Goal: Book appointment/travel/reservation

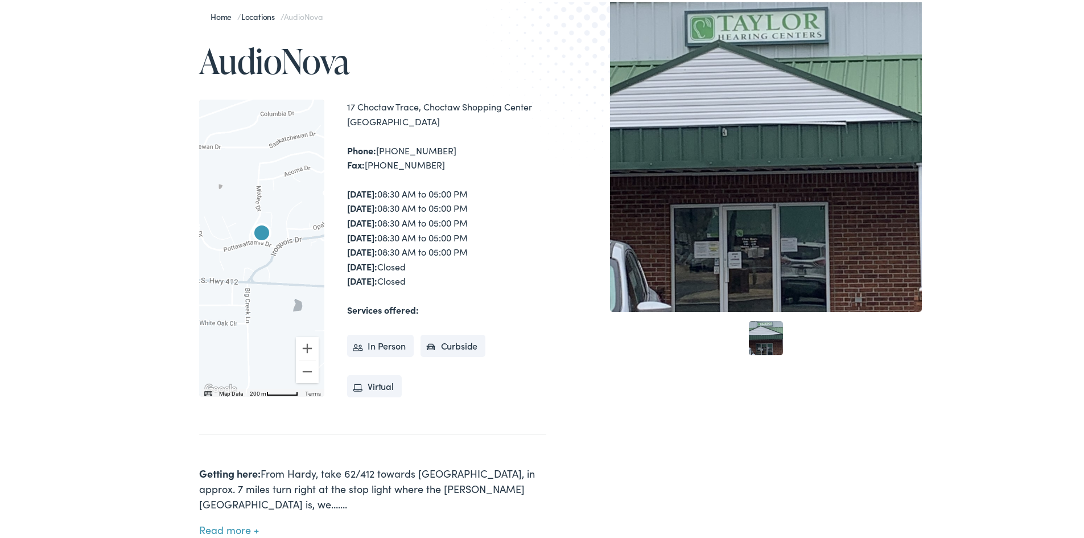
scroll to position [228, 0]
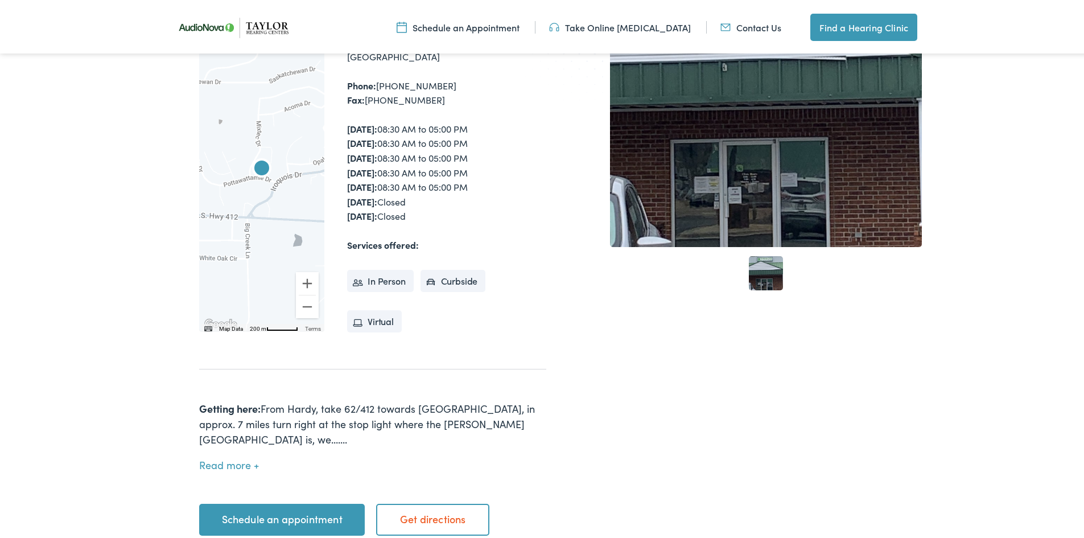
click at [289, 505] on link "Schedule an appointment" at bounding box center [282, 517] width 166 height 32
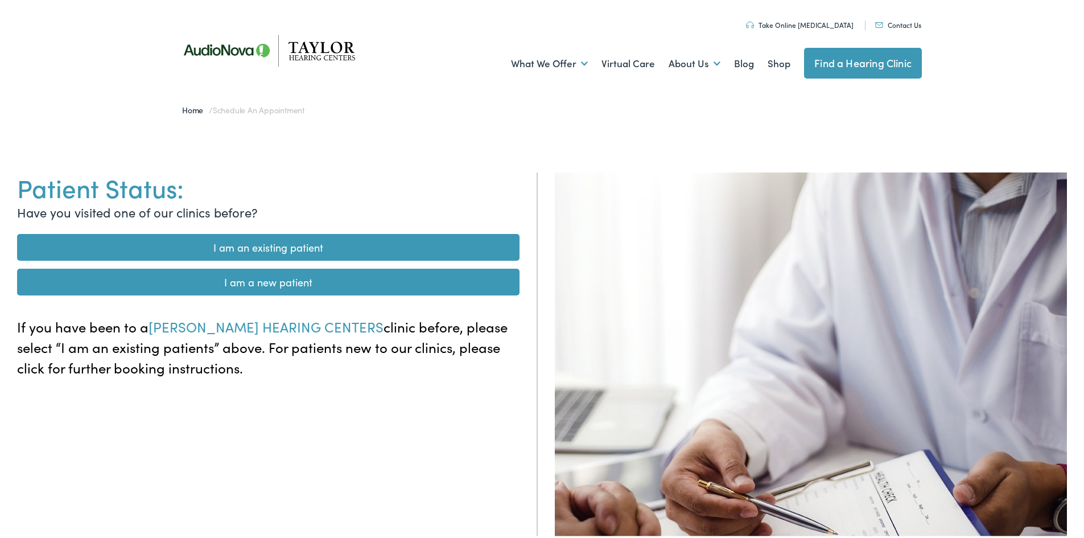
click at [258, 247] on link "I am an existing patient" at bounding box center [268, 245] width 503 height 27
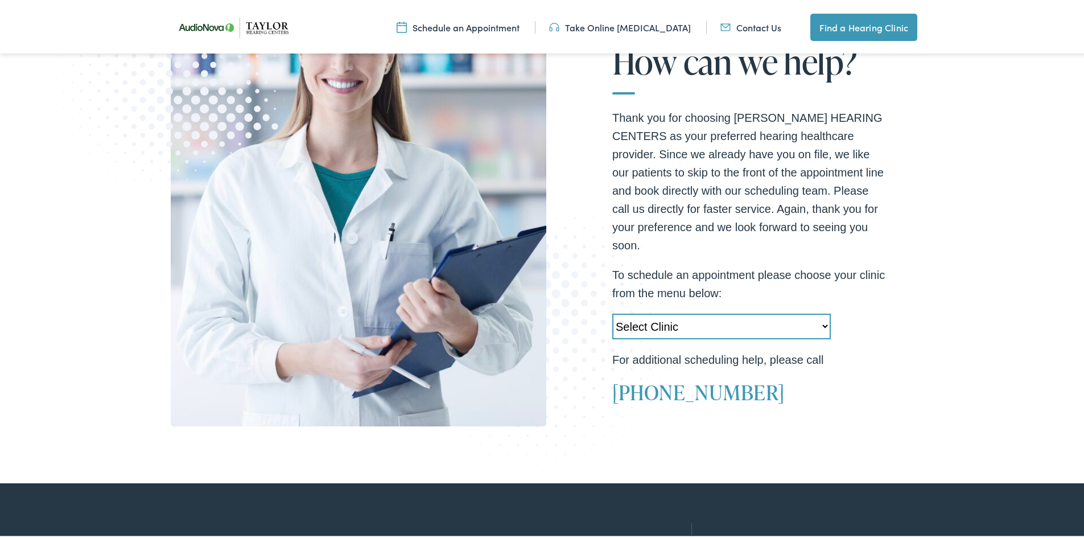
scroll to position [285, 0]
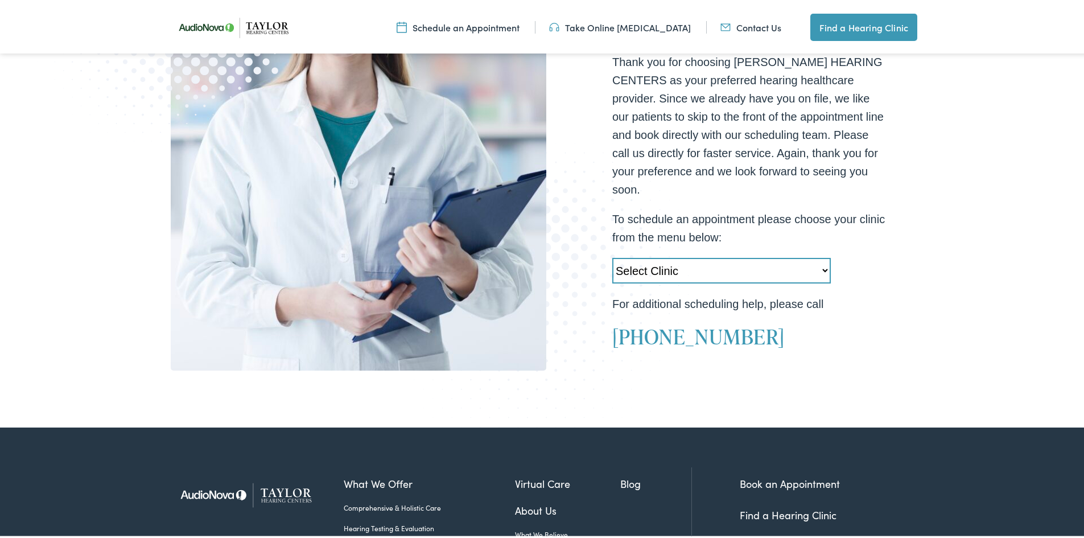
click at [799, 261] on select "Select Clinic Little Rock-AR-AudioNova 10310 West Markham Heber Springs-AR-Audi…" at bounding box center [721, 269] width 219 height 26
select select "https://taylorhearing.alpacaaudiology.com/locations/cherokee-village-ar/"
click at [612, 256] on select "Select Clinic Little Rock-AR-AudioNova 10310 West Markham Heber Springs-AR-Audi…" at bounding box center [721, 269] width 219 height 26
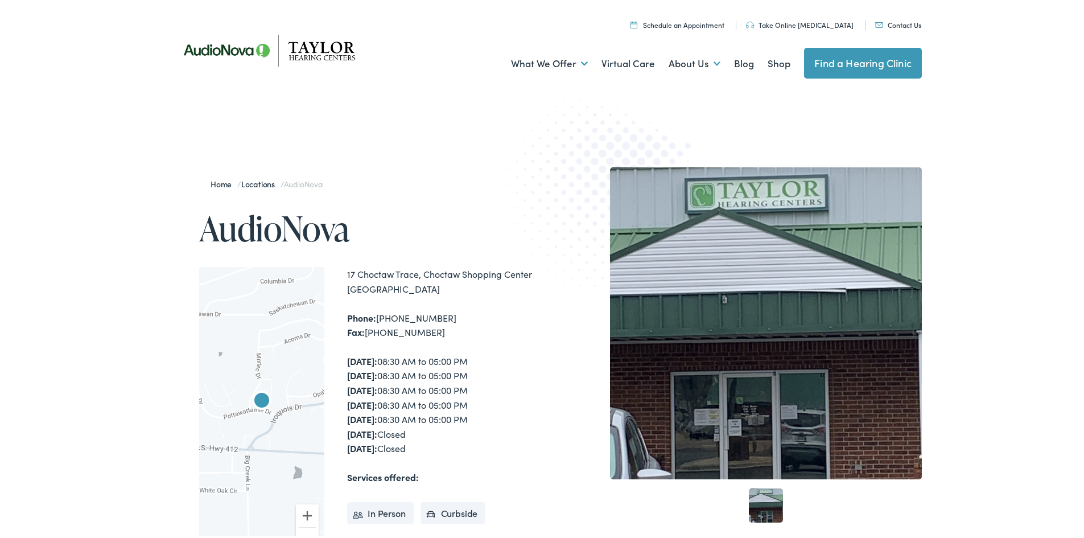
click at [907, 22] on link "Contact Us" at bounding box center [898, 23] width 46 height 10
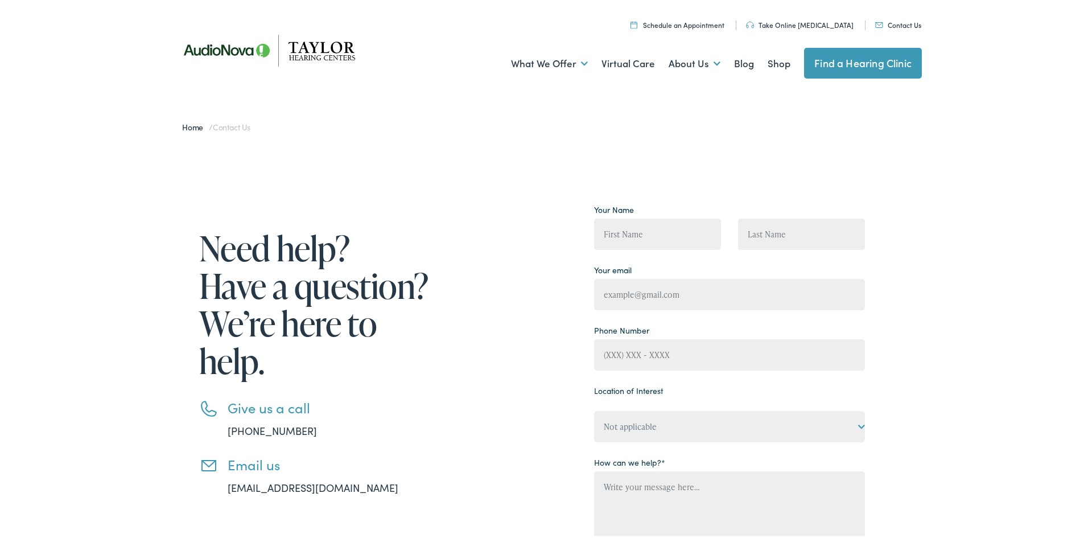
drag, startPoint x: 385, startPoint y: 490, endPoint x: 257, endPoint y: 489, distance: 128.1
click at [257, 489] on li "Email us [EMAIL_ADDRESS][DOMAIN_NAME]" at bounding box center [315, 473] width 233 height 39
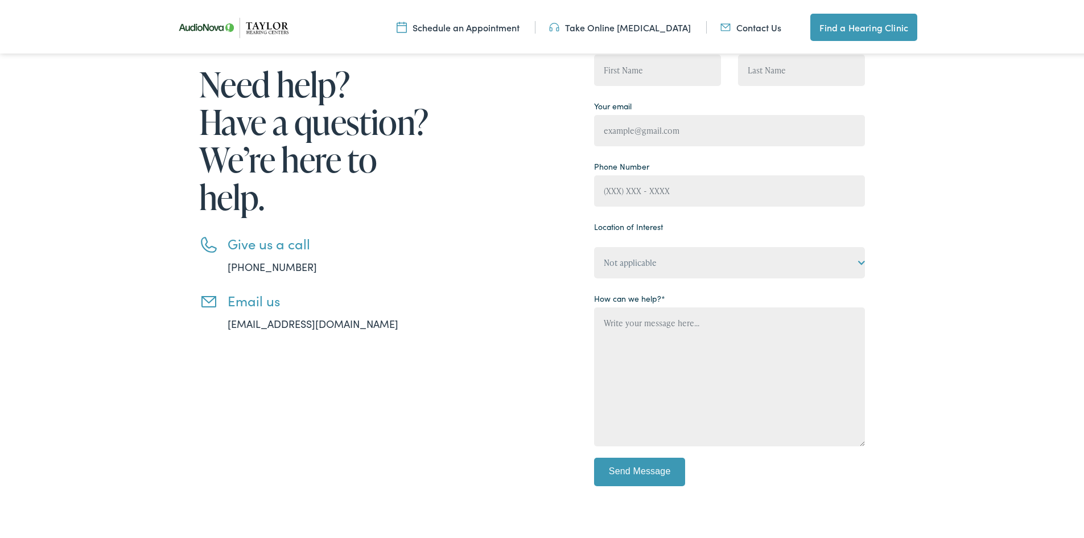
scroll to position [171, 0]
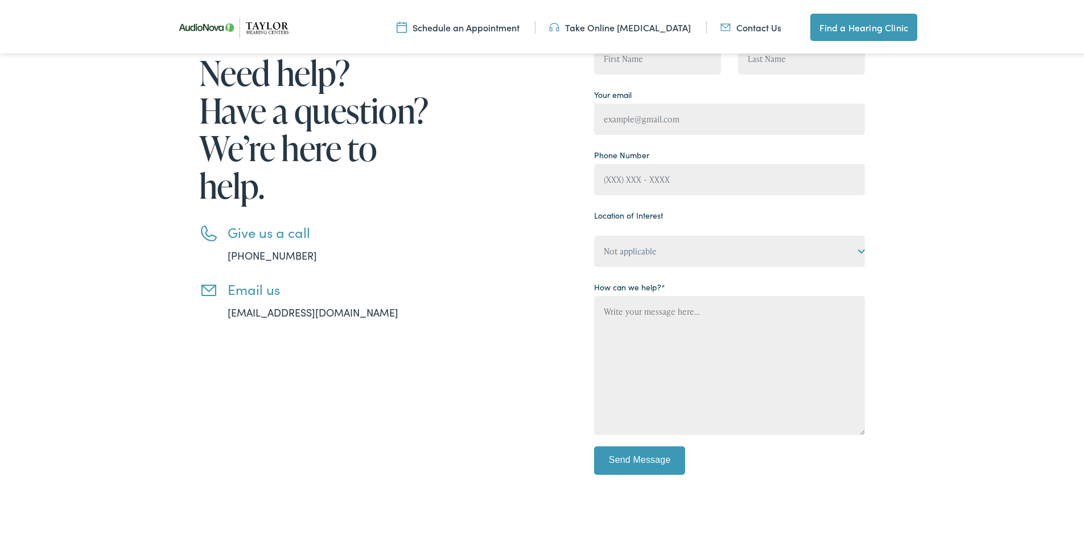
click at [355, 360] on div "Need help? Have a question? We’re here to help. Give us a call [PHONE_NUMBER] E…" at bounding box center [302, 257] width 262 height 469
drag, startPoint x: 373, startPoint y: 311, endPoint x: 209, endPoint y: 308, distance: 164.0
click at [209, 308] on li "Email us [EMAIL_ADDRESS][DOMAIN_NAME]" at bounding box center [315, 298] width 233 height 39
copy link "[EMAIL_ADDRESS][DOMAIN_NAME]"
